Goal: Transaction & Acquisition: Obtain resource

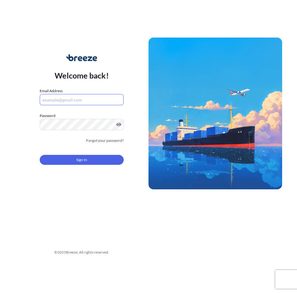
click at [50, 95] on input "Email Address" at bounding box center [82, 99] width 84 height 11
click at [66, 100] on input "Email Address" at bounding box center [82, 99] width 84 height 11
click at [60, 98] on input "Email Address" at bounding box center [82, 99] width 84 height 11
type input "[EMAIL_ADDRESS][PERSON_NAME][DOMAIN_NAME]"
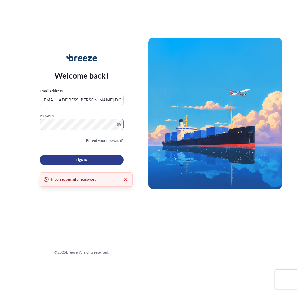
click at [86, 156] on button "Sign In" at bounding box center [82, 160] width 84 height 10
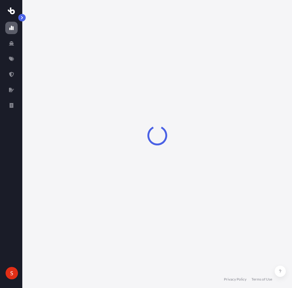
select select "2025"
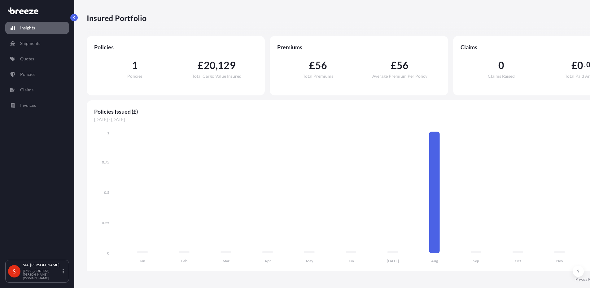
click at [56, 23] on link "Insights" at bounding box center [37, 28] width 64 height 12
click at [71, 21] on div "Insights Shipments Quotes Policies Claims Invoices S Saai Prasanna [EMAIL_ADDRE…" at bounding box center [37, 144] width 74 height 288
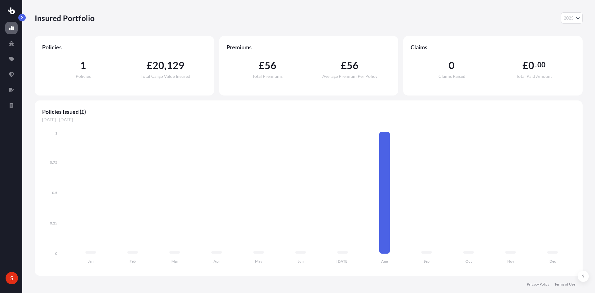
click at [24, 20] on button "button" at bounding box center [21, 17] width 7 height 7
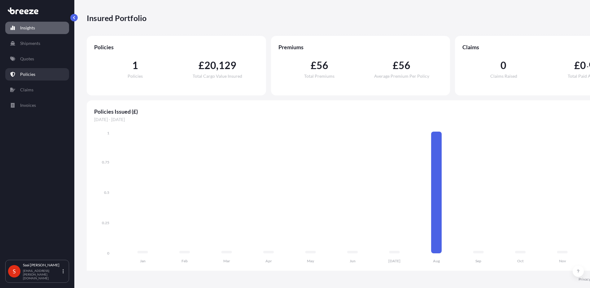
click at [25, 56] on p "Quotes" at bounding box center [27, 59] width 14 height 6
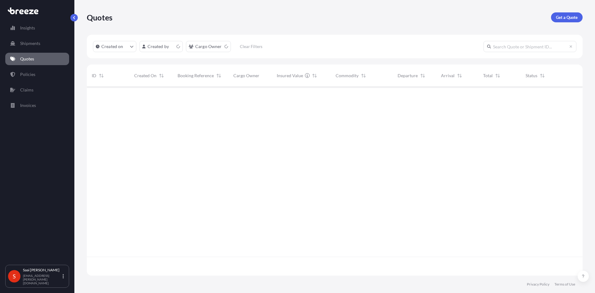
scroll to position [188, 491]
click at [297, 154] on div "498748 [DATE] SP [PERSON_NAME] — XRO Chemical Services Ltd £ 79 , 198 . 90 Bioz…" at bounding box center [335, 172] width 496 height 170
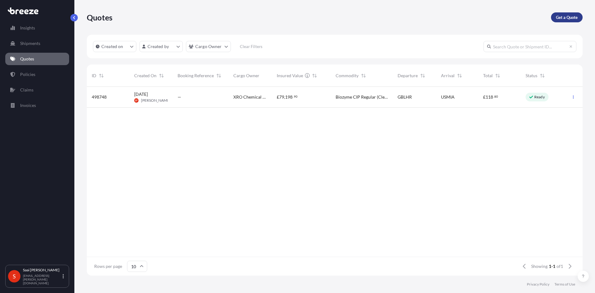
click at [297, 20] on p "Get a Quote" at bounding box center [567, 17] width 22 height 6
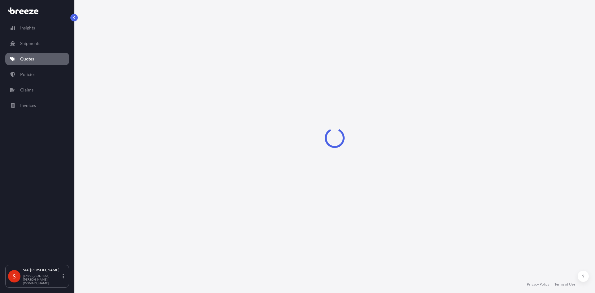
select select "Sea"
select select "1"
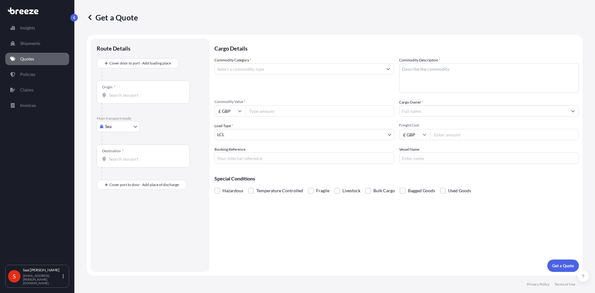
click at [241, 66] on input "Commodity Category *" at bounding box center [299, 68] width 168 height 11
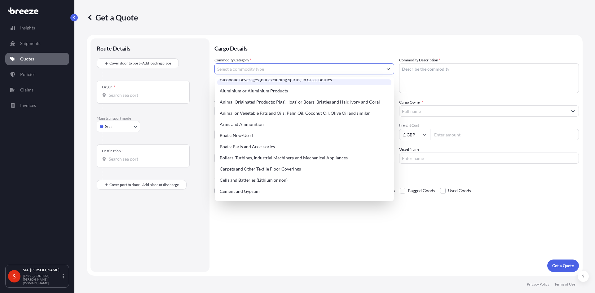
scroll to position [62, 0]
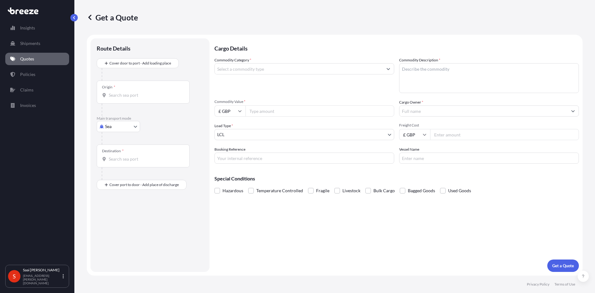
drag, startPoint x: 266, startPoint y: 63, endPoint x: 262, endPoint y: 64, distance: 4.0
click at [266, 63] on div "Commodity Category *" at bounding box center [304, 75] width 180 height 36
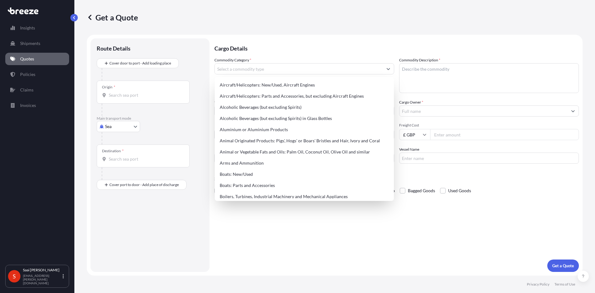
click at [262, 64] on input "Commodity Category *" at bounding box center [299, 68] width 168 height 11
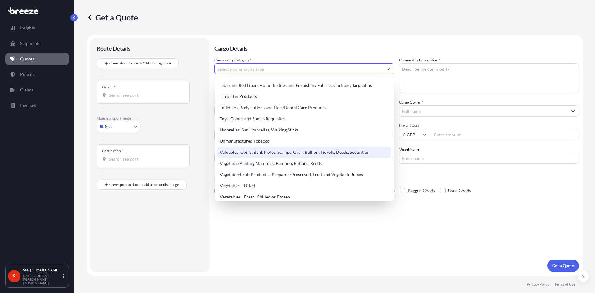
scroll to position [1350, 0]
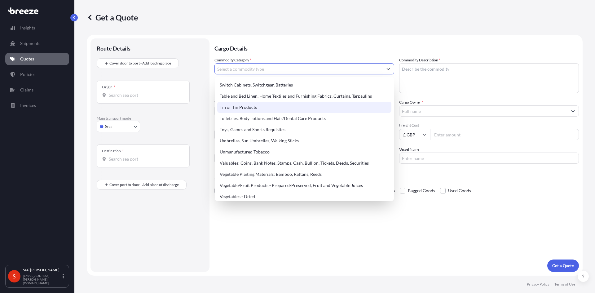
click at [116, 126] on body "Insights Shipments Quotes Policies Claims Invoices S Saai Prasanna [EMAIL_ADDRE…" at bounding box center [297, 146] width 595 height 293
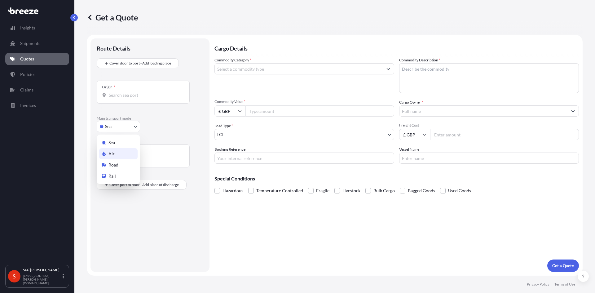
click at [117, 150] on div "Air" at bounding box center [118, 153] width 38 height 11
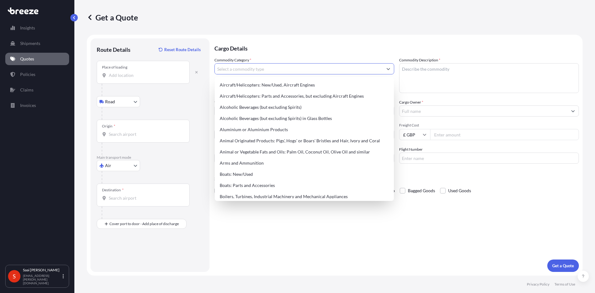
click at [260, 70] on input "Commodity Category *" at bounding box center [299, 68] width 168 height 11
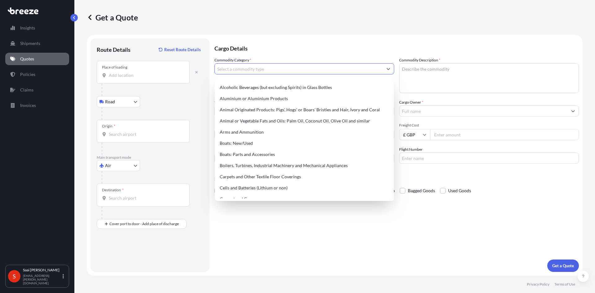
scroll to position [0, 0]
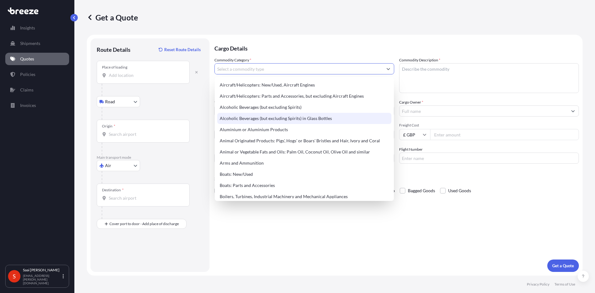
click at [297, 46] on p "Cargo Details" at bounding box center [396, 47] width 364 height 19
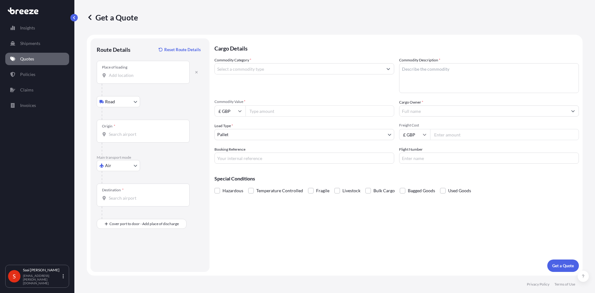
click at [280, 113] on input "Commodity Value *" at bounding box center [319, 110] width 149 height 11
click at [276, 95] on div "Commodity Category * Commodity Description * Commodity Value * £ GBP Cargo Owne…" at bounding box center [396, 110] width 364 height 107
click at [297, 70] on input "Commodity Category *" at bounding box center [299, 68] width 168 height 11
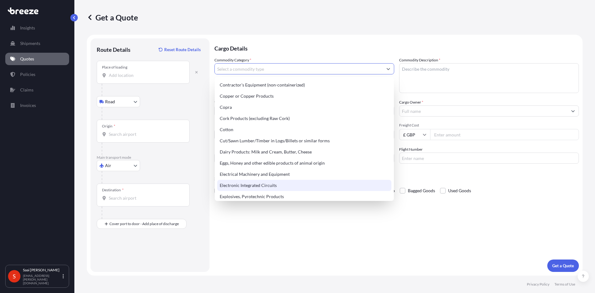
scroll to position [310, 0]
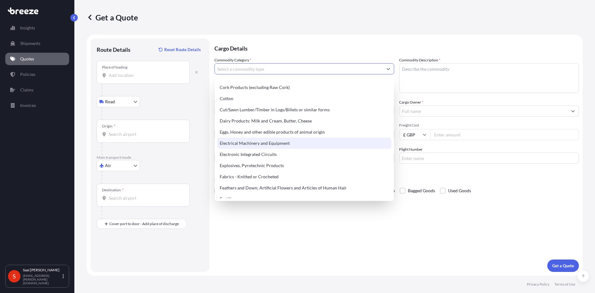
click at [263, 143] on div "Electrical Machinery and Equipment" at bounding box center [304, 143] width 174 height 11
type input "Electrical Machinery and Equipment"
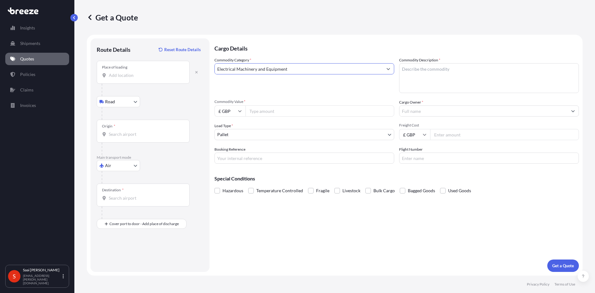
click at [297, 69] on textarea "Commodity Description *" at bounding box center [489, 78] width 180 height 30
click at [297, 75] on textarea "Commodity Description *" at bounding box center [489, 78] width 180 height 30
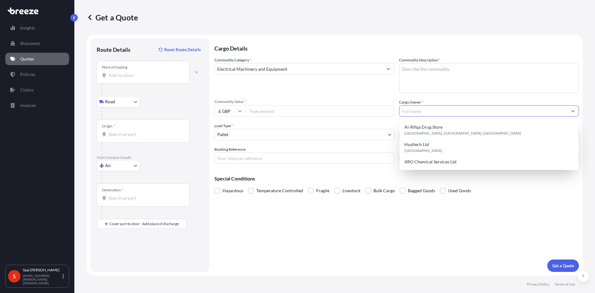
click at [297, 110] on input "Cargo Owner *" at bounding box center [483, 110] width 168 height 11
click at [297, 90] on div "Commodity Category * Electrical Machinery and Equipment" at bounding box center [304, 75] width 180 height 36
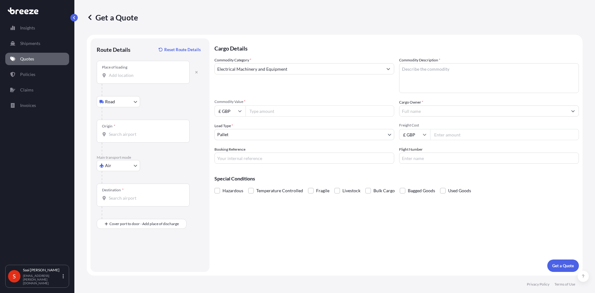
click at [297, 109] on input "Cargo Owner *" at bounding box center [483, 110] width 168 height 11
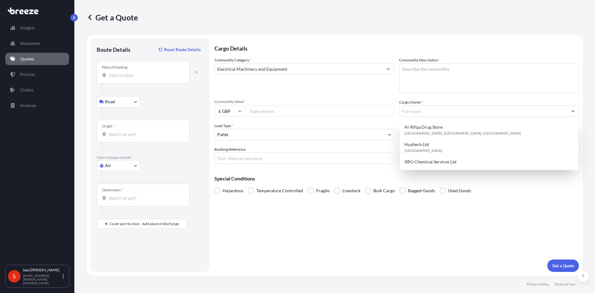
click at [275, 109] on input "Commodity Value *" at bounding box center [319, 110] width 149 height 11
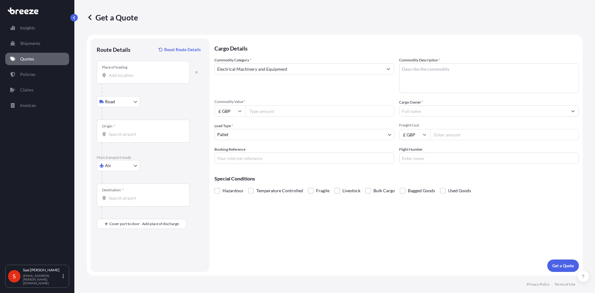
click at [276, 128] on div "Load Type * Pallet" at bounding box center [304, 131] width 180 height 17
click at [297, 133] on body "Insights Shipments Quotes Policies Claims Invoices S Saai Prasanna [EMAIL_ADDRE…" at bounding box center [297, 146] width 595 height 293
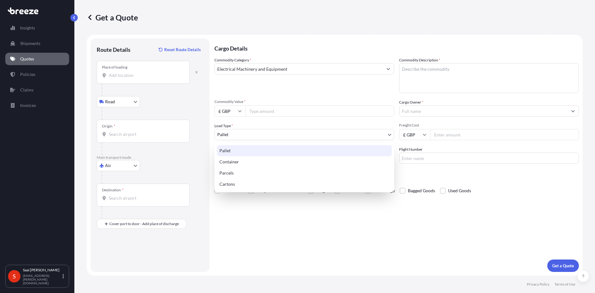
click at [238, 145] on div "Pallet" at bounding box center [304, 150] width 175 height 11
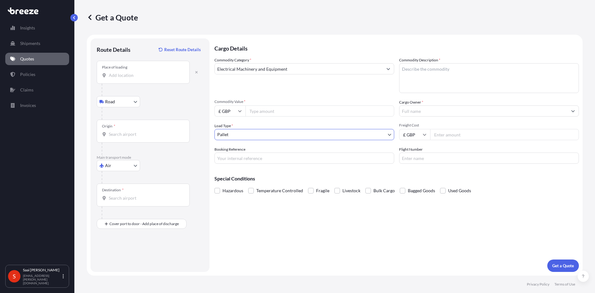
click at [268, 113] on input "Commodity Value *" at bounding box center [319, 110] width 149 height 11
type input "594270"
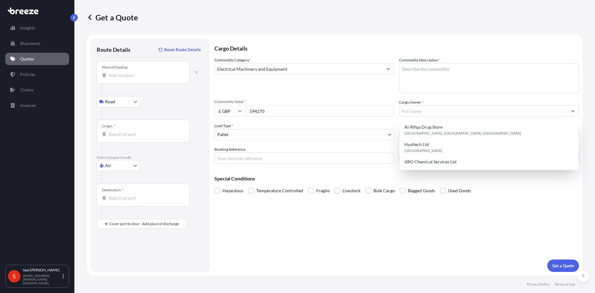
click at [297, 88] on div "Commodity Category * Electrical Machinery and Equipment" at bounding box center [304, 75] width 180 height 36
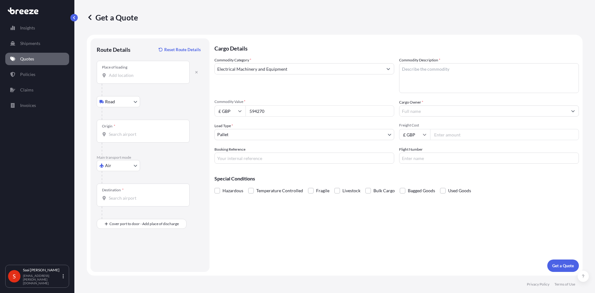
click at [297, 107] on input "Cargo Owner *" at bounding box center [483, 110] width 168 height 11
click at [135, 75] on input "Place of loading" at bounding box center [145, 75] width 73 height 6
click at [297, 109] on input "Cargo Owner *" at bounding box center [483, 110] width 168 height 11
click at [297, 111] on input "Cargo Owner *" at bounding box center [483, 110] width 168 height 11
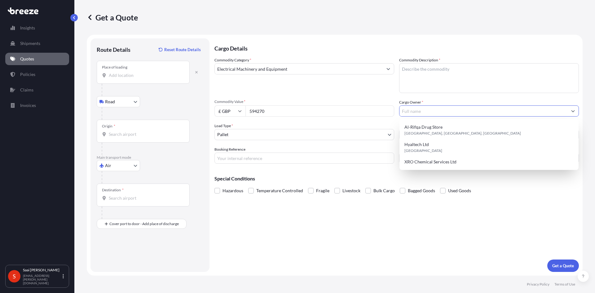
paste input "LIVE WORLD SRL CUIT 30-71070752-5"
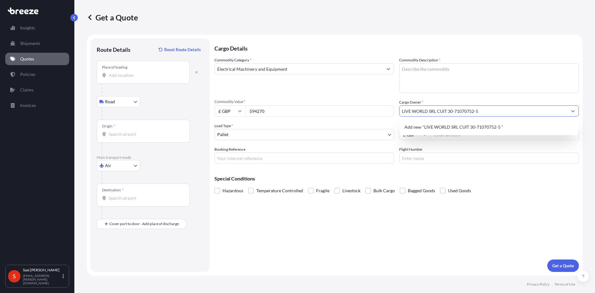
drag, startPoint x: 490, startPoint y: 109, endPoint x: 436, endPoint y: 110, distance: 53.3
click at [297, 110] on input "LIVE WORLD SRL CUIT 30-71070752-5" at bounding box center [483, 110] width 168 height 11
type input "LIVE WORLD SRL"
click at [297, 94] on div "Commodity Category * Electrical Machinery and Equipment Commodity Description *…" at bounding box center [396, 110] width 364 height 107
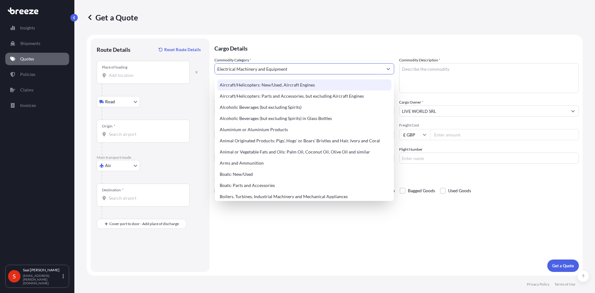
click at [297, 42] on p "Cargo Details" at bounding box center [396, 47] width 364 height 19
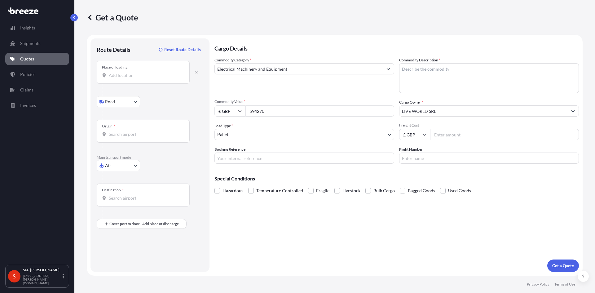
click at [297, 72] on textarea "Commodity Description *" at bounding box center [489, 78] width 180 height 30
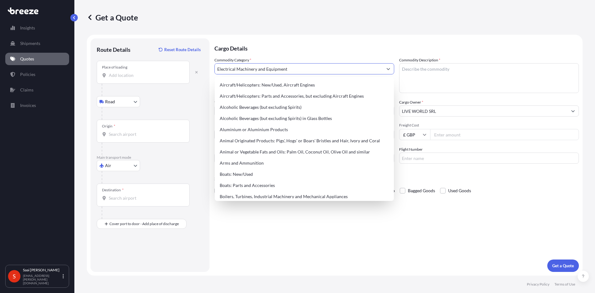
click at [297, 69] on input "Electrical Machinery and Equipment" at bounding box center [299, 68] width 168 height 11
click at [297, 42] on p "Cargo Details" at bounding box center [396, 47] width 364 height 19
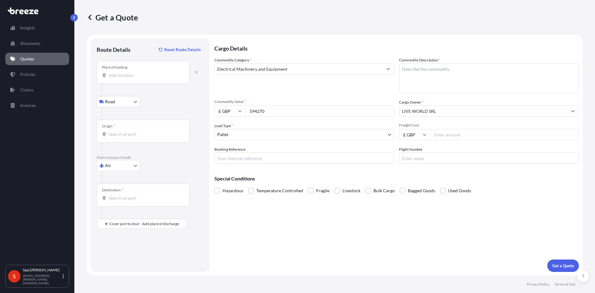
click at [297, 160] on input "Flight Number" at bounding box center [489, 157] width 180 height 11
click at [236, 157] on input "Booking Reference" at bounding box center [304, 157] width 180 height 11
click at [287, 161] on input "Booking Reference" at bounding box center [304, 157] width 180 height 11
paste input "LON00004093"
type input "LON00004093"
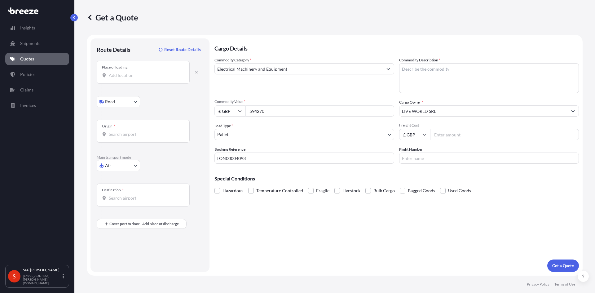
click at [297, 166] on div "Cargo Details Commodity Category * Electrical Machinery and Equipment Commodity…" at bounding box center [396, 154] width 364 height 233
click at [297, 191] on span at bounding box center [368, 191] width 6 height 6
click at [297, 186] on input "Bulk Cargo" at bounding box center [365, 186] width 0 height 0
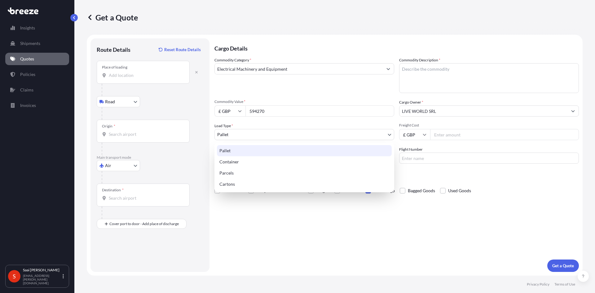
click at [263, 132] on body "Insights Shipments Quotes Policies Claims Invoices S Saai Prasanna [EMAIL_ADDRE…" at bounding box center [297, 146] width 595 height 293
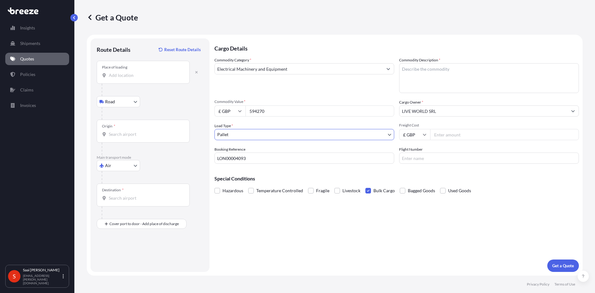
click at [297, 121] on div "Commodity Category * Electrical Machinery and Equipment Commodity Description *…" at bounding box center [396, 110] width 364 height 107
click at [297, 73] on textarea "Commodity Description *" at bounding box center [489, 78] width 180 height 30
click at [297, 72] on textarea "Commodity Description *" at bounding box center [489, 78] width 180 height 30
paste textarea "9505900000"
type textarea "9505900000"
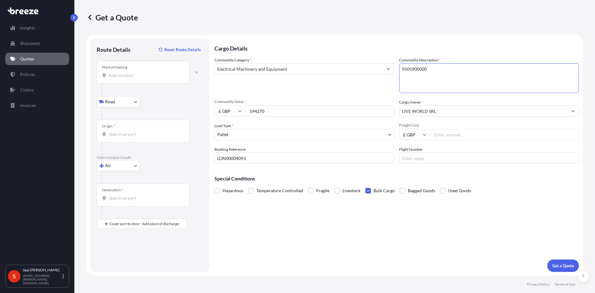
click at [297, 64] on textarea "9505900000" at bounding box center [489, 78] width 180 height 30
click at [297, 66] on textarea "9505900000" at bounding box center [489, 78] width 180 height 30
paste textarea "9505900000"
click at [297, 70] on textarea "9505900000" at bounding box center [489, 78] width 180 height 30
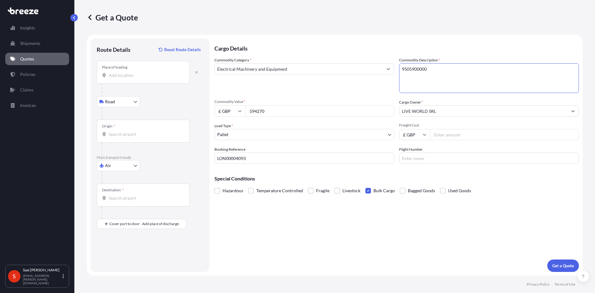
click at [297, 70] on textarea "9505900000" at bounding box center [489, 78] width 180 height 30
type textarea "9505900000"
click at [297, 64] on input "Electrical Machinery and Equipment" at bounding box center [299, 68] width 168 height 11
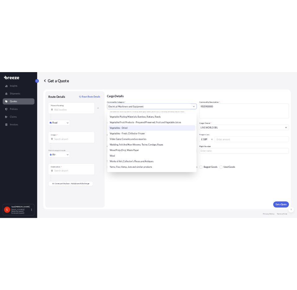
scroll to position [1443, 0]
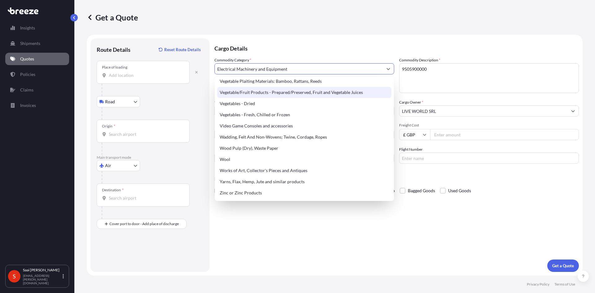
click at [297, 20] on div "Get a Quote" at bounding box center [335, 17] width 496 height 10
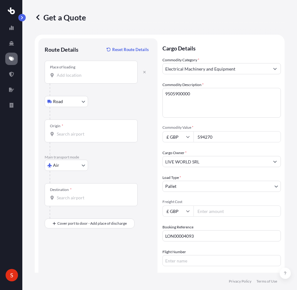
drag, startPoint x: 221, startPoint y: 136, endPoint x: 198, endPoint y: 136, distance: 22.6
click at [198, 136] on input "594270" at bounding box center [236, 136] width 87 height 11
drag, startPoint x: 196, startPoint y: 95, endPoint x: 165, endPoint y: 92, distance: 31.1
click at [165, 92] on textarea "9505900000" at bounding box center [221, 103] width 118 height 30
click at [174, 24] on div "Get a Quote" at bounding box center [160, 17] width 250 height 35
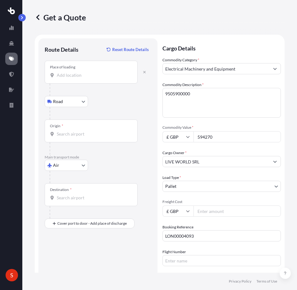
click at [222, 98] on textarea "9505900000" at bounding box center [221, 103] width 118 height 30
click at [216, 211] on input "Freight Cost" at bounding box center [236, 211] width 87 height 11
click at [217, 210] on input "Freight Cost" at bounding box center [236, 211] width 87 height 11
type input "63427.2"
click at [262, 121] on div "Commodity Category * Electrical Machinery and Equipment Commodity Description *…" at bounding box center [221, 162] width 118 height 210
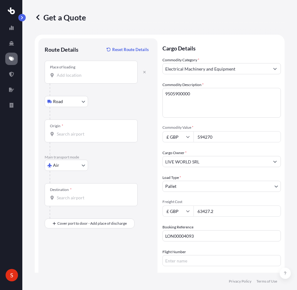
click at [72, 133] on input "Origin *" at bounding box center [93, 134] width 73 height 6
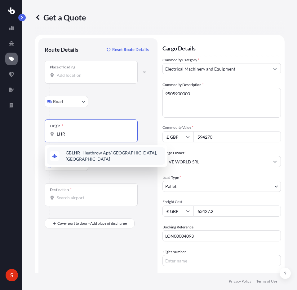
click at [89, 154] on span "GB LHR - Heathrow Apt/[GEOGRAPHIC_DATA], [GEOGRAPHIC_DATA]" at bounding box center [114, 156] width 97 height 12
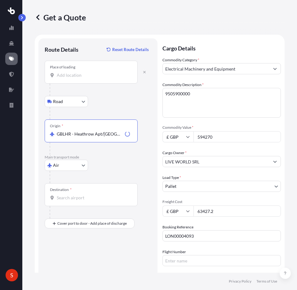
type input "GBLHR - Heathrow Apt/[GEOGRAPHIC_DATA], [GEOGRAPHIC_DATA]"
click at [72, 199] on input "Destination *" at bounding box center [93, 198] width 73 height 6
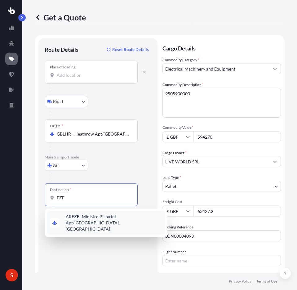
click at [88, 216] on span "AR EZE - Ministro Pistarini Apt/[GEOGRAPHIC_DATA], [GEOGRAPHIC_DATA]" at bounding box center [114, 223] width 97 height 19
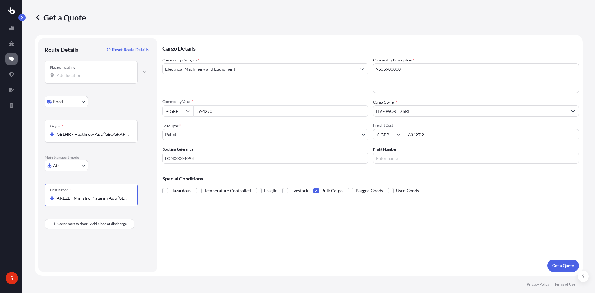
scroll to position [0, 0]
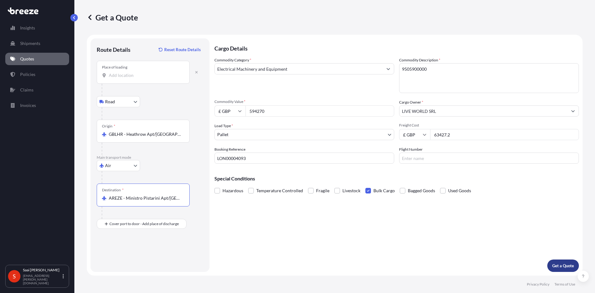
type input "AREZE - Ministro Pistarini Apt/[GEOGRAPHIC_DATA], [GEOGRAPHIC_DATA]"
click at [297, 264] on p "Get a Quote" at bounding box center [563, 266] width 22 height 6
click at [121, 70] on div "Place of loading" at bounding box center [143, 72] width 93 height 23
click at [121, 72] on input "Place of loading Please select a place of loading" at bounding box center [145, 75] width 73 height 6
click at [297, 190] on span "Fragile" at bounding box center [322, 190] width 13 height 9
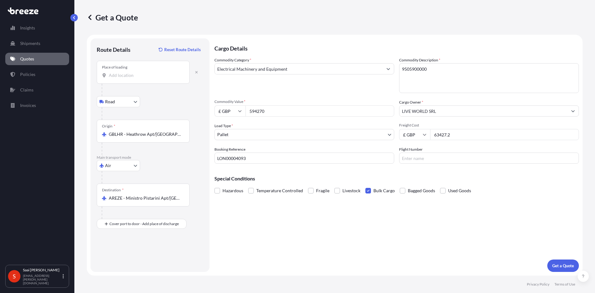
click at [297, 186] on input "Fragile" at bounding box center [308, 186] width 0 height 0
click at [122, 80] on div "Place of loading" at bounding box center [143, 72] width 93 height 23
click at [122, 78] on input "Place of loading" at bounding box center [145, 75] width 73 height 6
click at [117, 75] on input "Place of loading" at bounding box center [145, 75] width 73 height 6
drag, startPoint x: 132, startPoint y: 78, endPoint x: 104, endPoint y: 75, distance: 27.7
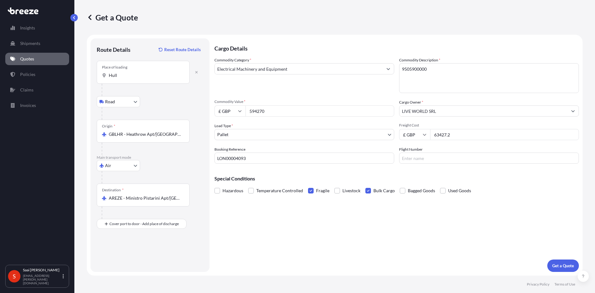
click at [104, 75] on div "Place of loading [GEOGRAPHIC_DATA]" at bounding box center [143, 72] width 93 height 23
click at [109, 75] on input "Hull" at bounding box center [145, 75] width 73 height 6
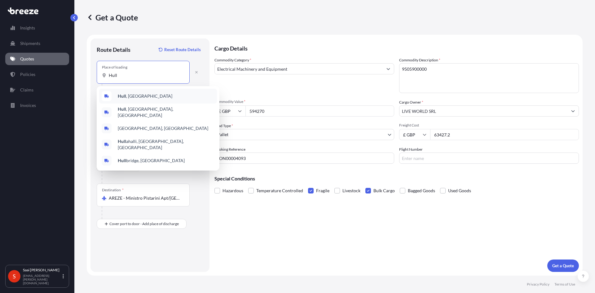
click at [132, 94] on span "[GEOGRAPHIC_DATA] , [GEOGRAPHIC_DATA]" at bounding box center [145, 96] width 55 height 6
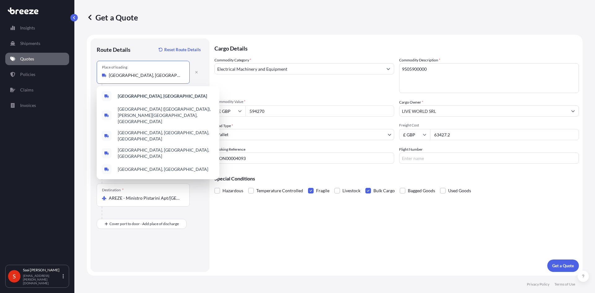
click at [143, 76] on input "[GEOGRAPHIC_DATA], [GEOGRAPHIC_DATA]" at bounding box center [145, 75] width 73 height 6
paste input "U3 4NA"
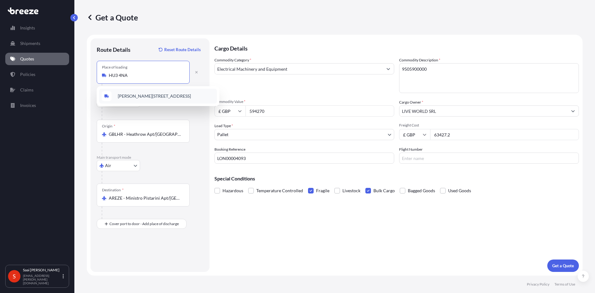
click at [161, 95] on span "[PERSON_NAME][STREET_ADDRESS]" at bounding box center [154, 96] width 73 height 6
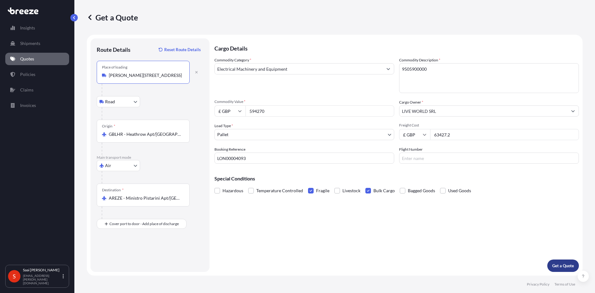
type input "[PERSON_NAME][STREET_ADDRESS]"
click at [297, 263] on p "Get a Quote" at bounding box center [563, 266] width 22 height 6
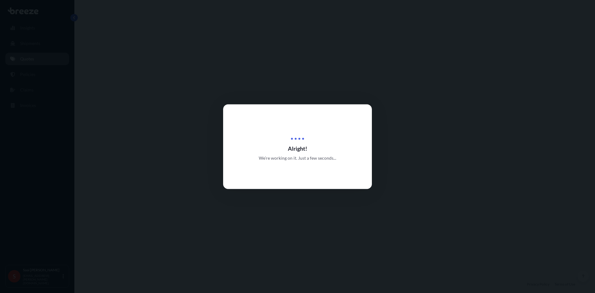
select select "Road"
select select "Air"
select select "1"
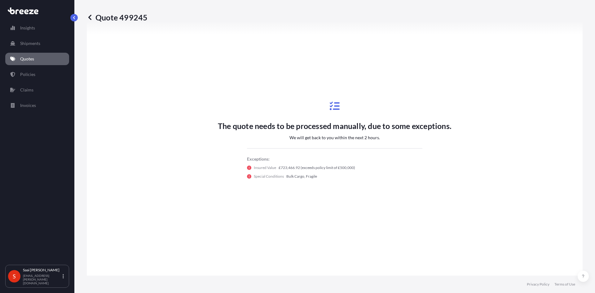
scroll to position [305, 0]
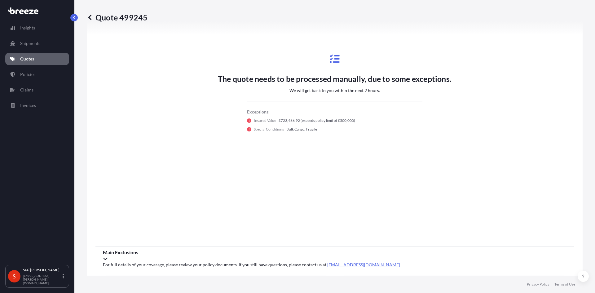
click at [297, 258] on div "Main Exclusions" at bounding box center [335, 255] width 464 height 12
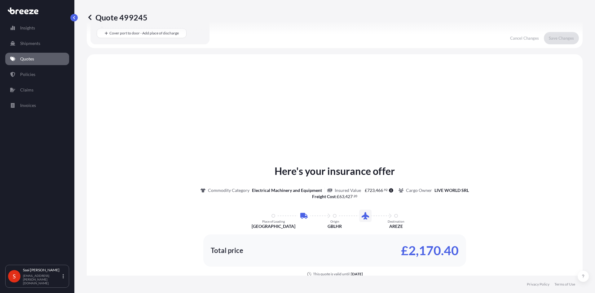
scroll to position [200, 0]
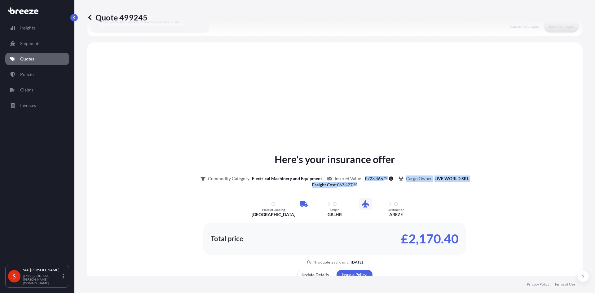
drag, startPoint x: 337, startPoint y: 188, endPoint x: 375, endPoint y: 186, distance: 37.9
click at [297, 185] on div "Here's your insurance offer Commodity Category Electrical Machinery and Equipme…" at bounding box center [334, 208] width 479 height 113
click at [297, 196] on div "Here's your insurance offer Commodity Category Electrical Machinery and Equipme…" at bounding box center [334, 208] width 479 height 113
click at [297, 138] on div "Here's your insurance offer Commodity Category Electrical Machinery and Equipme…" at bounding box center [334, 222] width 479 height 343
click at [268, 95] on div "Here's your insurance offer Commodity Category Electrical Machinery and Equipme…" at bounding box center [334, 222] width 479 height 343
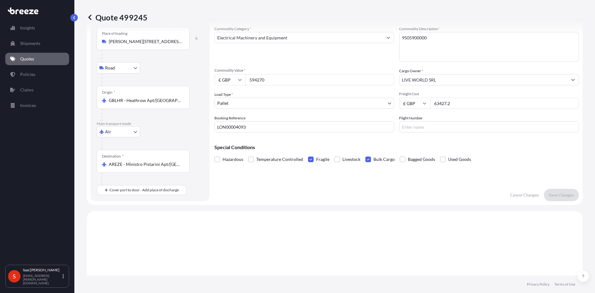
scroll to position [31, 0]
click at [297, 158] on label "Fragile" at bounding box center [318, 159] width 21 height 9
click at [297, 155] on input "Fragile" at bounding box center [308, 155] width 0 height 0
click at [297, 158] on span at bounding box center [368, 160] width 6 height 6
click at [297, 155] on input "Bulk Cargo" at bounding box center [365, 155] width 0 height 0
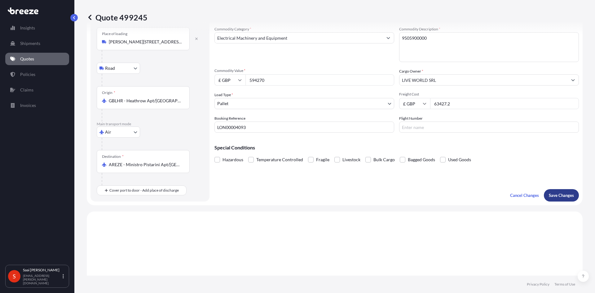
click at [297, 191] on button "Save Changes" at bounding box center [561, 195] width 35 height 12
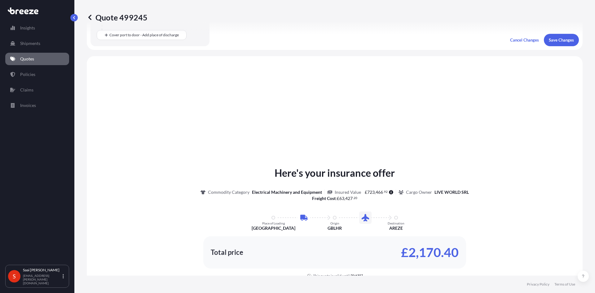
scroll to position [211, 0]
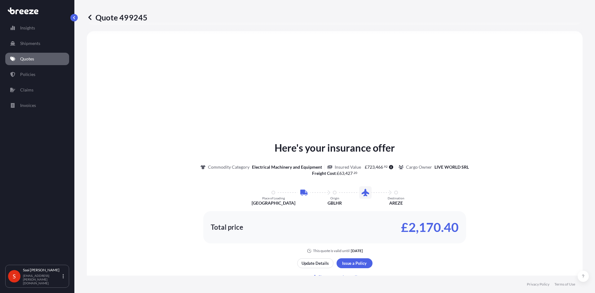
select select "Road"
select select "Air"
select select "1"
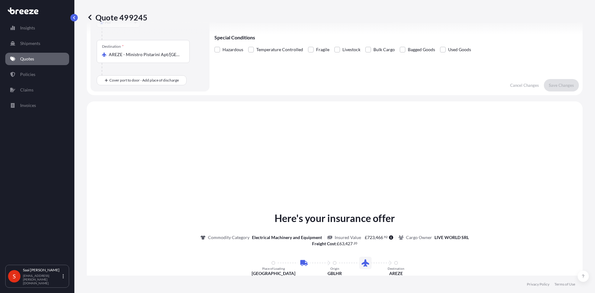
scroll to position [25, 0]
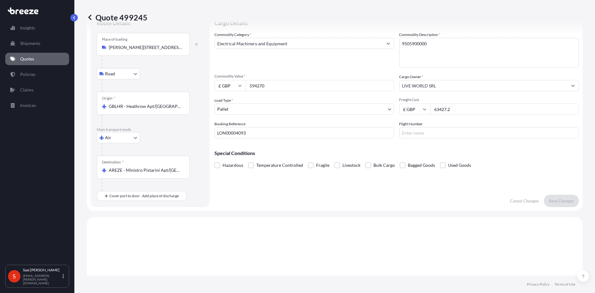
drag, startPoint x: 461, startPoint y: 110, endPoint x: 430, endPoint y: 106, distance: 31.3
click at [297, 106] on input "63427.2" at bounding box center [504, 109] width 149 height 11
click at [297, 206] on div "Cargo Details Commodity Category * Electrical Machinery and Equipment Commodity…" at bounding box center [396, 110] width 364 height 194
click at [297, 204] on p "Save Changes" at bounding box center [561, 201] width 25 height 6
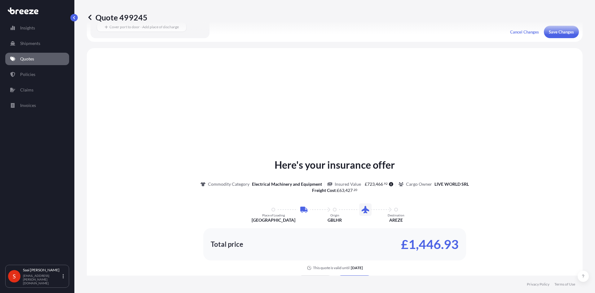
scroll to position [211, 0]
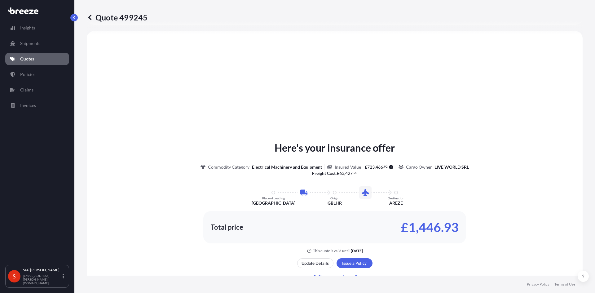
select select "Road"
select select "Air"
select select "1"
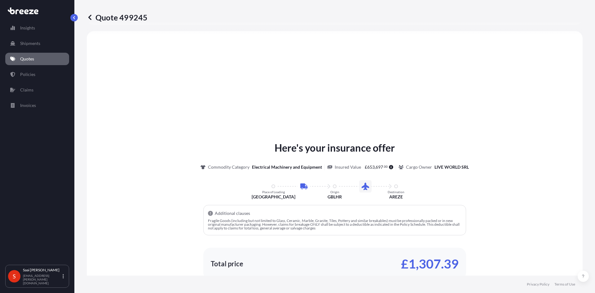
drag, startPoint x: 331, startPoint y: 164, endPoint x: 342, endPoint y: 160, distance: 12.6
drag, startPoint x: 342, startPoint y: 160, endPoint x: 227, endPoint y: 87, distance: 135.9
click at [231, 87] on div "Here's your insurance offer Commodity Category Electrical Machinery and Equipme…" at bounding box center [334, 229] width 479 height 379
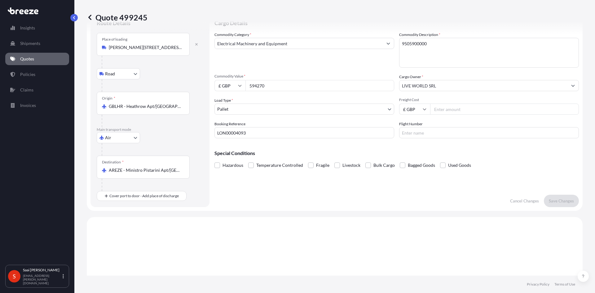
scroll to position [0, 0]
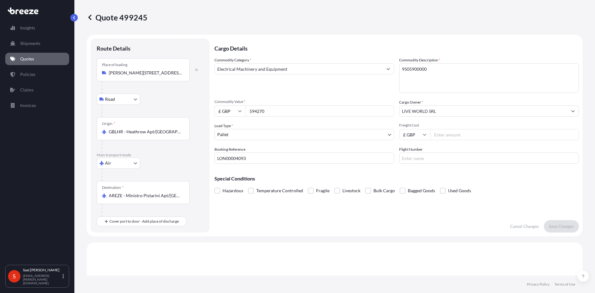
click at [264, 19] on div "Quote 499245" at bounding box center [335, 17] width 496 height 10
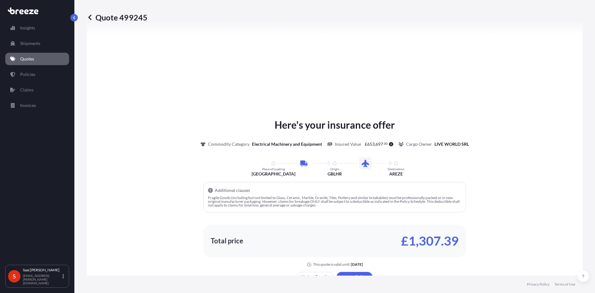
scroll to position [248, 0]
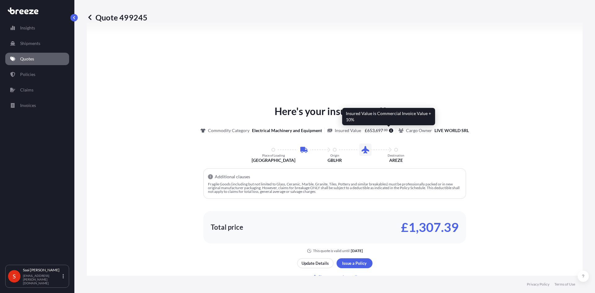
click at [297, 132] on icon at bounding box center [391, 130] width 4 height 4
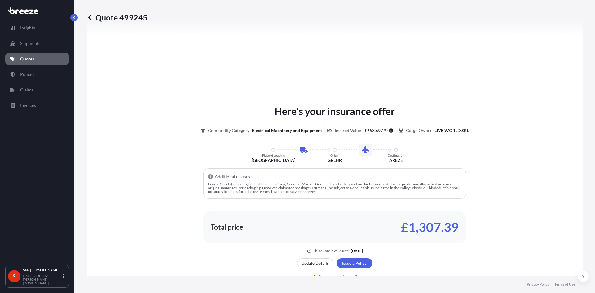
click at [297, 64] on div "Here's your insurance offer Commodity Category Electrical Machinery and Equipme…" at bounding box center [334, 192] width 479 height 379
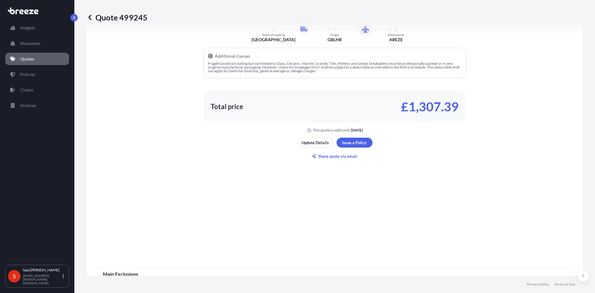
scroll to position [372, 0]
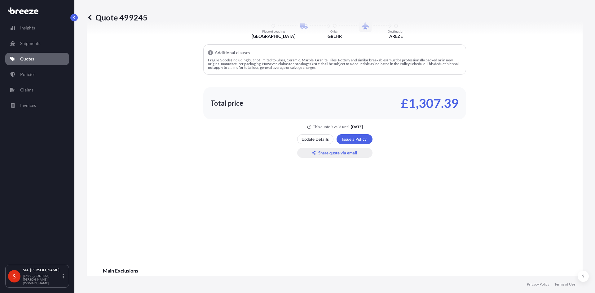
click at [297, 154] on p "Share quote via email" at bounding box center [337, 153] width 39 height 6
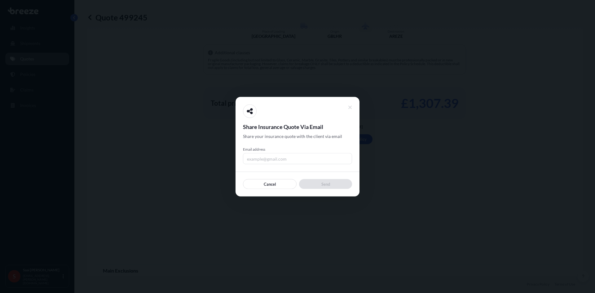
click at [297, 158] on input "Email address" at bounding box center [297, 158] width 109 height 11
type input "[EMAIL_ADDRESS][PERSON_NAME][DOMAIN_NAME]"
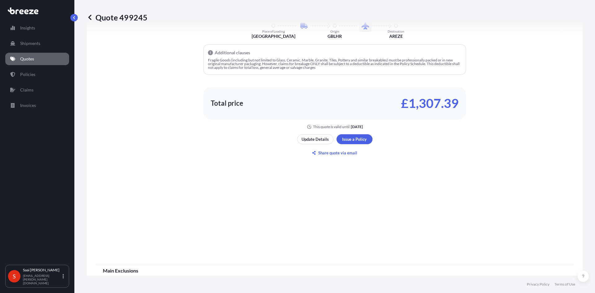
drag, startPoint x: 326, startPoint y: 204, endPoint x: 301, endPoint y: 209, distance: 25.3
click at [297, 204] on div "Here's your insurance offer Commodity Category Electrical Machinery and Equipme…" at bounding box center [334, 68] width 479 height 379
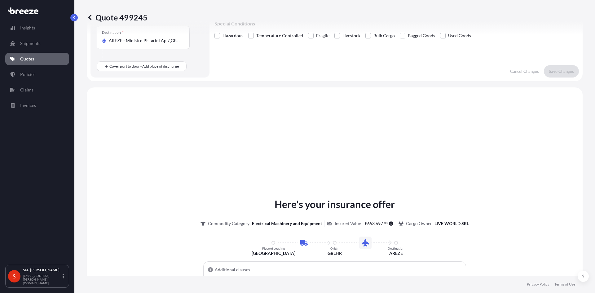
scroll to position [0, 0]
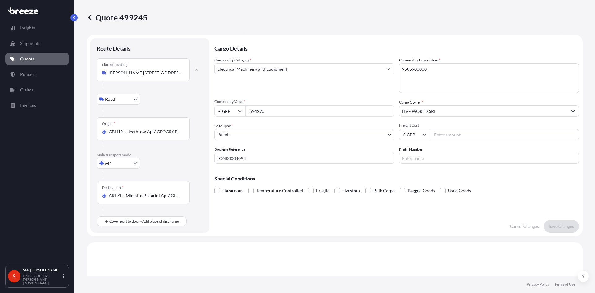
click at [297, 222] on div "Cargo Details Commodity Category * Electrical Machinery and Equipment Commodity…" at bounding box center [396, 135] width 364 height 194
click at [297, 126] on span "Freight Cost" at bounding box center [489, 125] width 180 height 5
click at [297, 129] on input "Freight Cost" at bounding box center [504, 134] width 149 height 11
type input "1"
click at [297, 133] on input "1" at bounding box center [504, 134] width 149 height 11
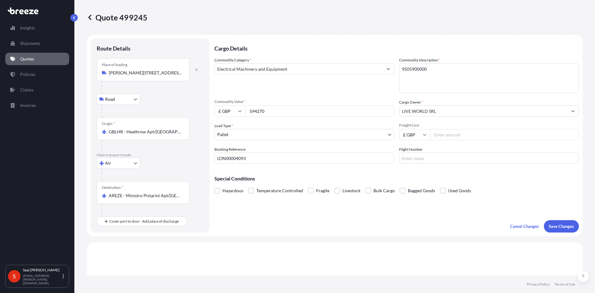
click at [297, 136] on input "Freight Cost" at bounding box center [504, 134] width 149 height 11
click at [297, 221] on div "Cargo Details Commodity Category * Electrical Machinery and Equipment Commodity…" at bounding box center [396, 135] width 364 height 194
click at [297, 96] on div "Commodity Category * Electrical Machinery and Equipment Commodity Description *…" at bounding box center [396, 110] width 364 height 107
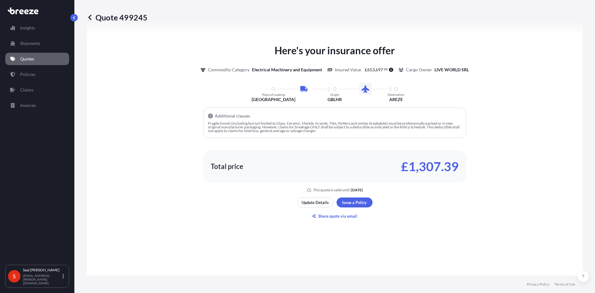
scroll to position [310, 0]
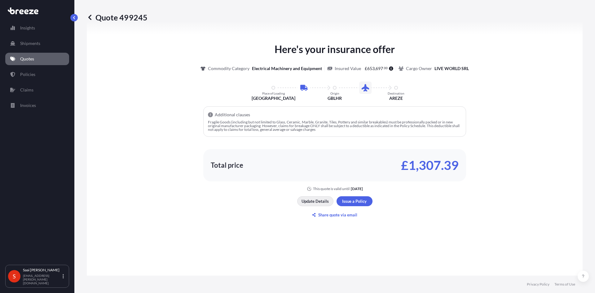
click at [297, 203] on p "Update Details" at bounding box center [315, 201] width 27 height 6
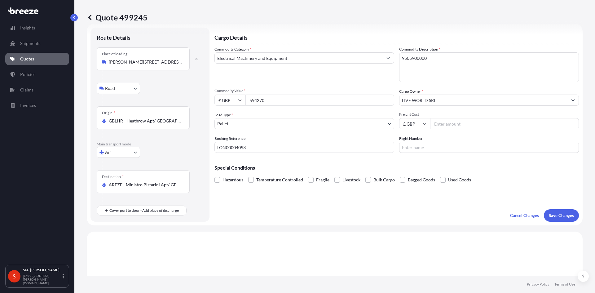
scroll to position [10, 0]
click at [297, 216] on p "Save Changes" at bounding box center [561, 216] width 25 height 6
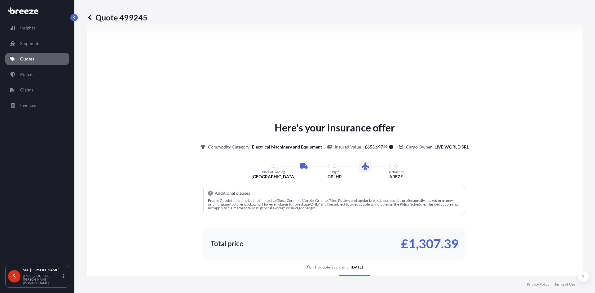
scroll to position [242, 0]
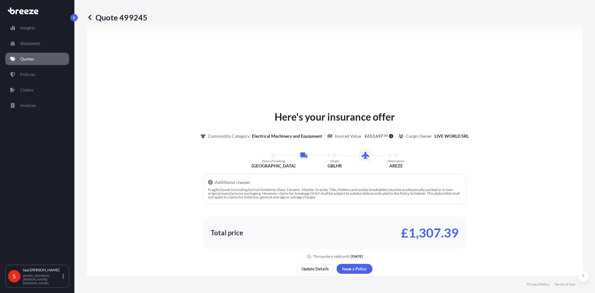
select select "Road"
select select "Air"
select select "1"
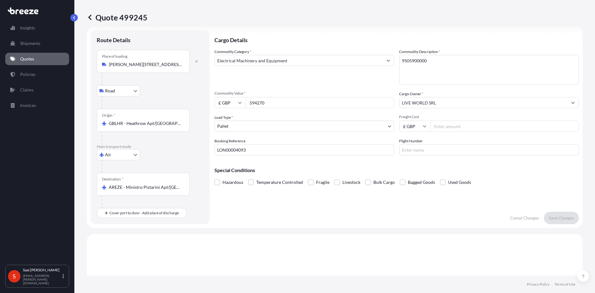
scroll to position [0, 0]
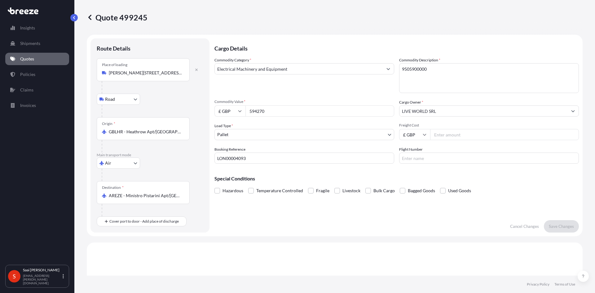
click at [89, 15] on icon at bounding box center [90, 17] width 6 height 6
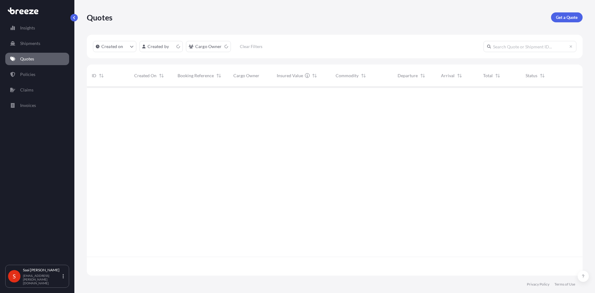
scroll to position [188, 491]
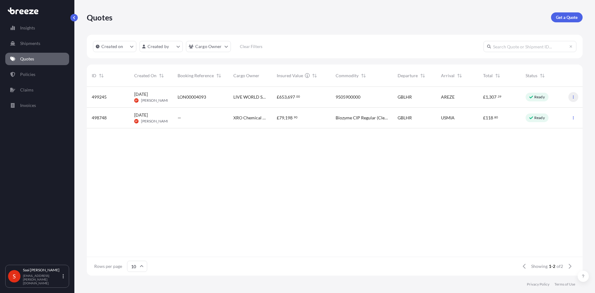
click at [297, 99] on button "button" at bounding box center [573, 97] width 10 height 10
click at [297, 97] on link "Edit quote" at bounding box center [545, 98] width 47 height 10
select select "Road"
select select "Air"
select select "1"
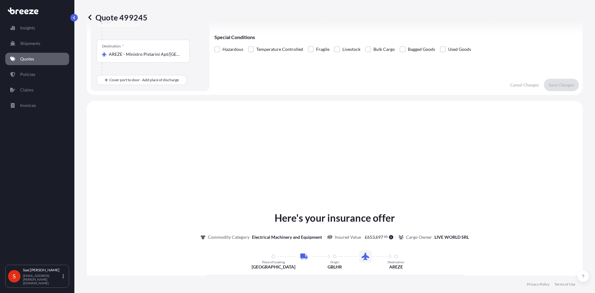
scroll to position [25, 0]
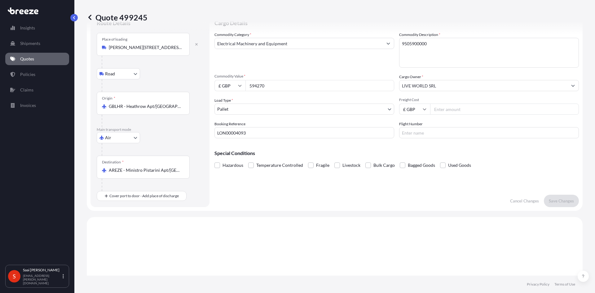
click at [297, 108] on input "£ GBP" at bounding box center [414, 109] width 31 height 11
click at [297, 157] on div "Special Conditions Hazardous Temperature Controlled Fragile Livestock Bulk Carg…" at bounding box center [396, 156] width 364 height 27
click at [297, 38] on div "Commodity Category * Electrical Machinery and Equipment" at bounding box center [304, 50] width 180 height 36
click at [297, 38] on div "Electrical Machinery and Equipment" at bounding box center [304, 43] width 180 height 11
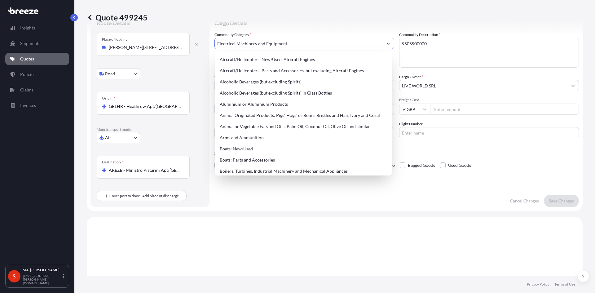
click at [297, 41] on button "Show suggestions" at bounding box center [388, 43] width 11 height 11
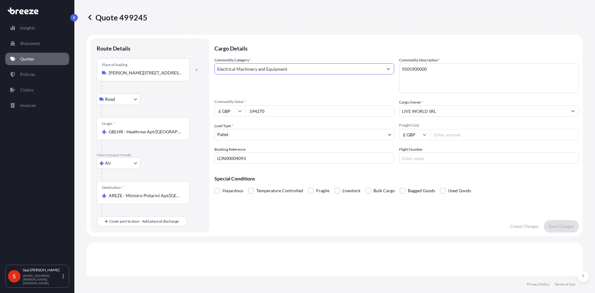
click at [297, 80] on div "Commodity Category * Electrical Machinery and Equipment" at bounding box center [304, 75] width 180 height 36
click at [297, 70] on input "Electrical Machinery and Equipment" at bounding box center [299, 68] width 168 height 11
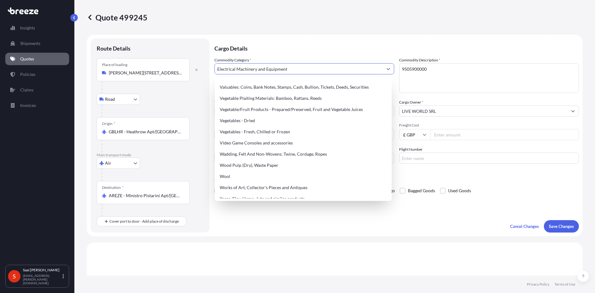
scroll to position [1443, 0]
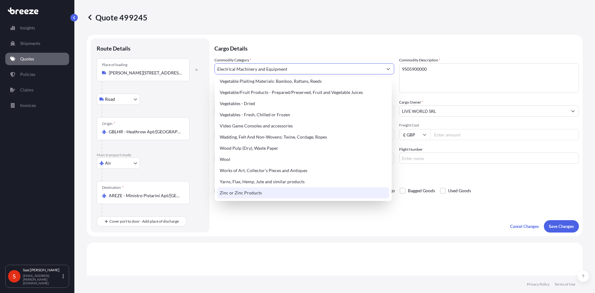
click at [297, 235] on form "Route Details Place of loading [PERSON_NAME][GEOGRAPHIC_DATA][PERSON_NAME] Rail…" at bounding box center [335, 135] width 496 height 201
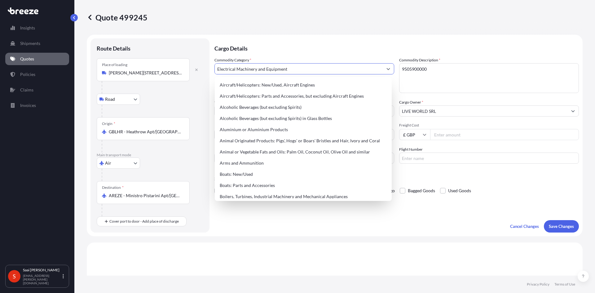
click at [297, 68] on input "Electrical Machinery and Equipment" at bounding box center [299, 68] width 168 height 11
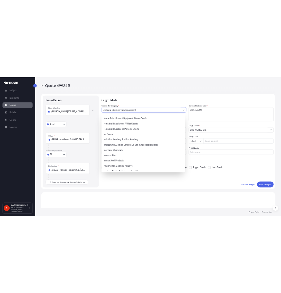
scroll to position [620, 0]
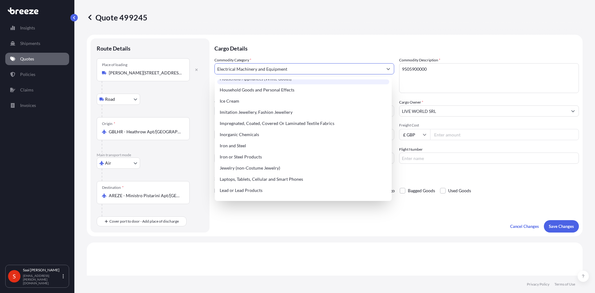
click at [297, 19] on div "Quote 499245" at bounding box center [335, 17] width 496 height 10
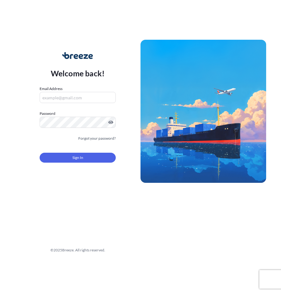
click at [85, 97] on input "Email Address" at bounding box center [78, 97] width 76 height 11
